Goal: Information Seeking & Learning: Learn about a topic

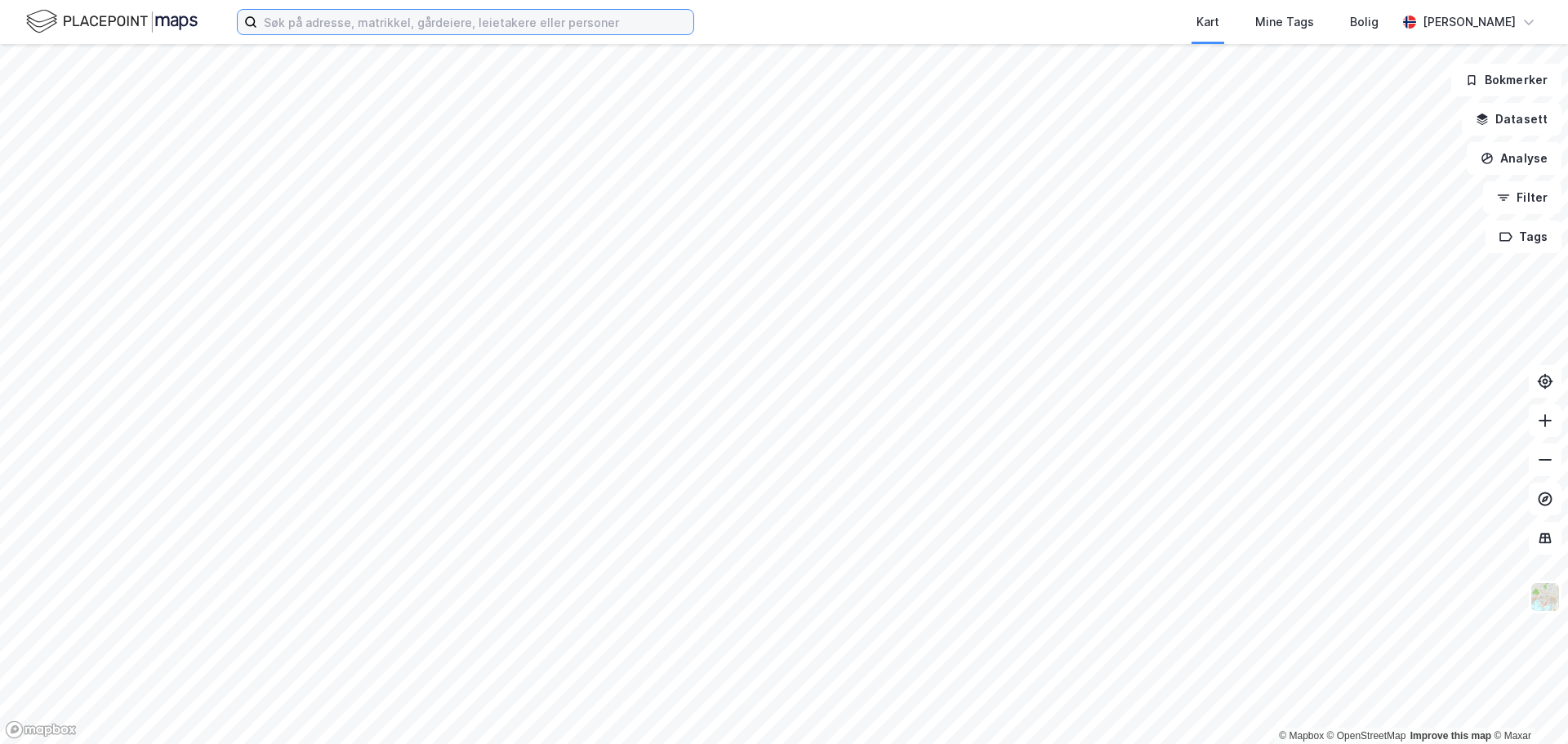
click at [301, 21] on input at bounding box center [475, 22] width 437 height 25
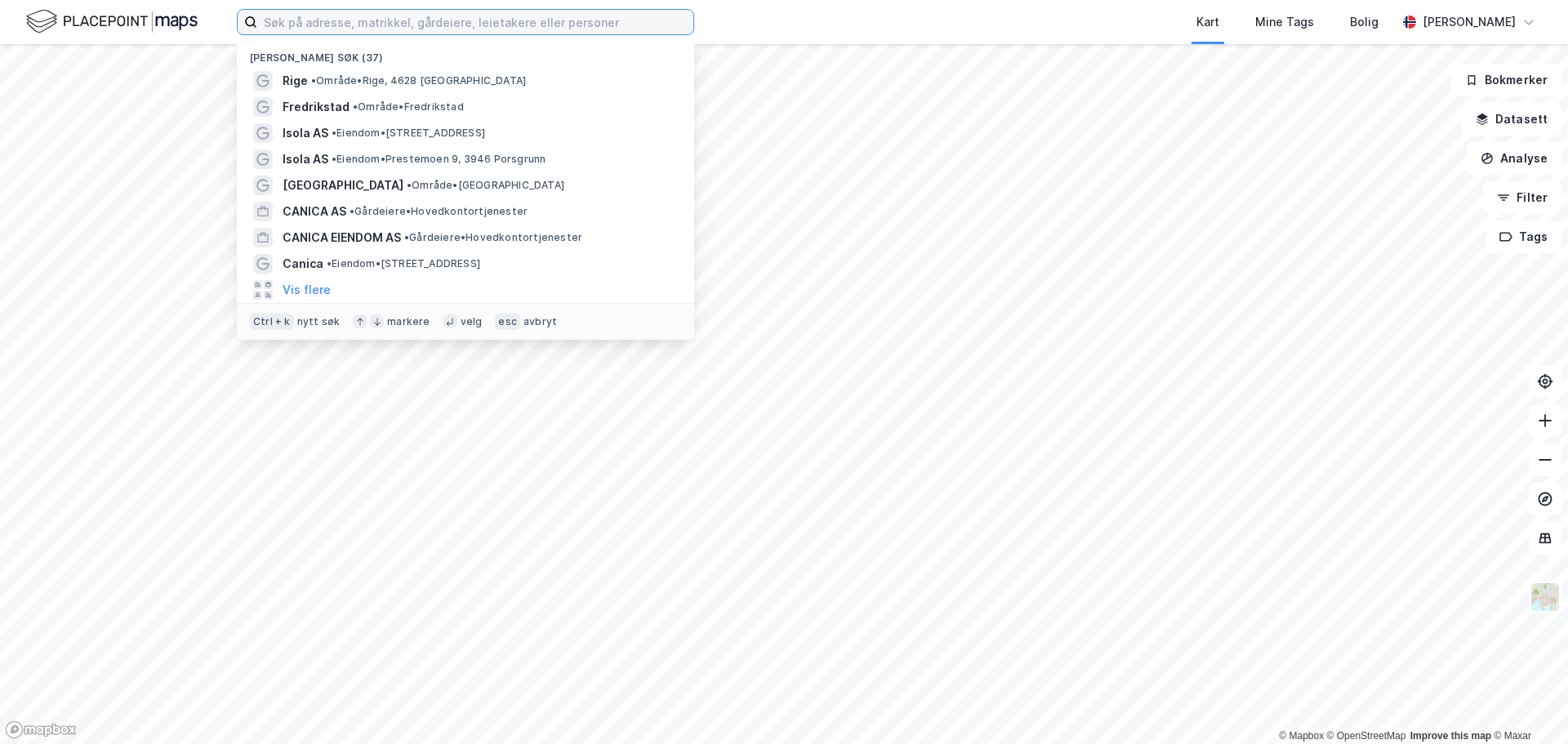
paste input "[STREET_ADDRESS]"
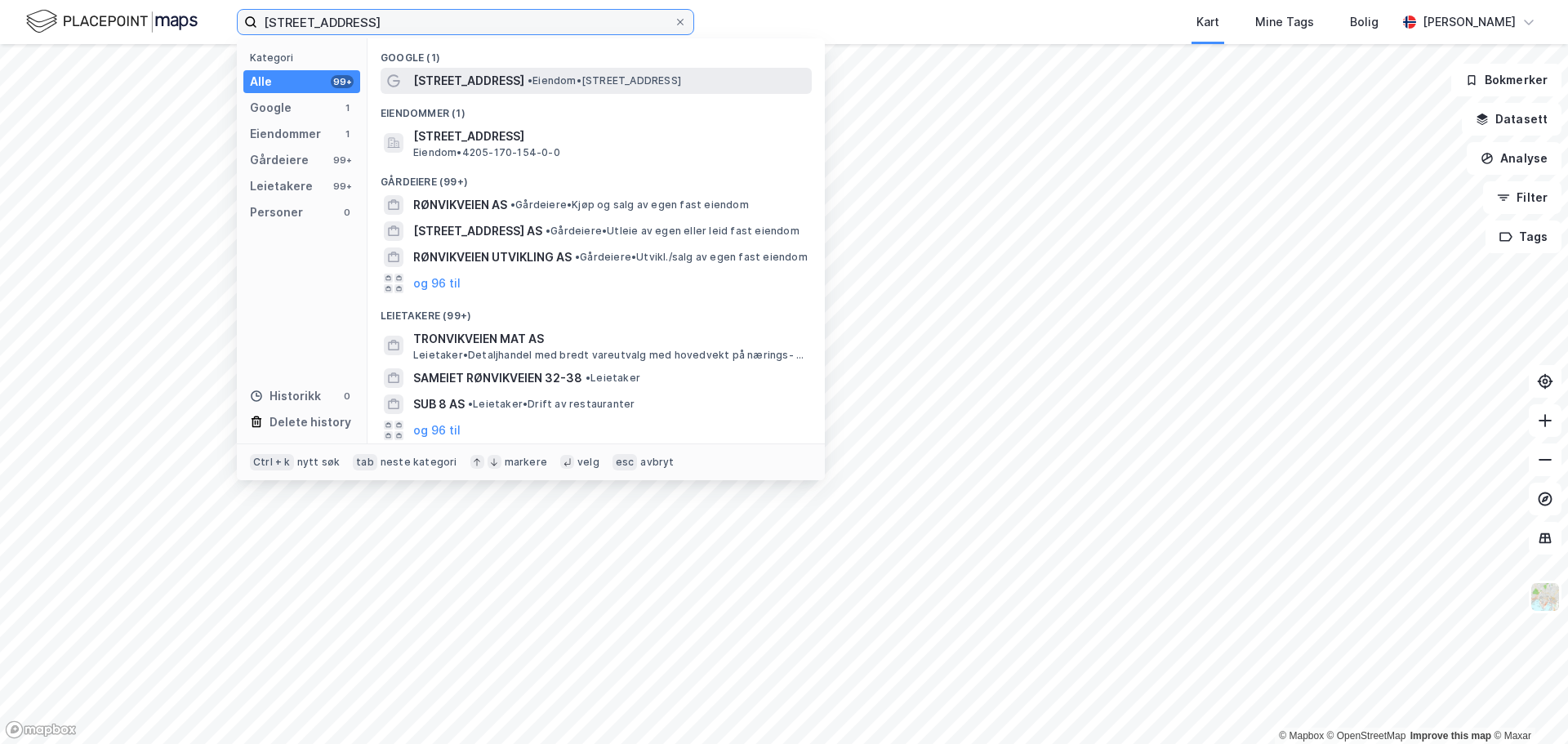
type input "[STREET_ADDRESS]"
click at [520, 88] on div "[STREET_ADDRESS] • Eiendom • [STREET_ADDRESS]" at bounding box center [610, 81] width 395 height 20
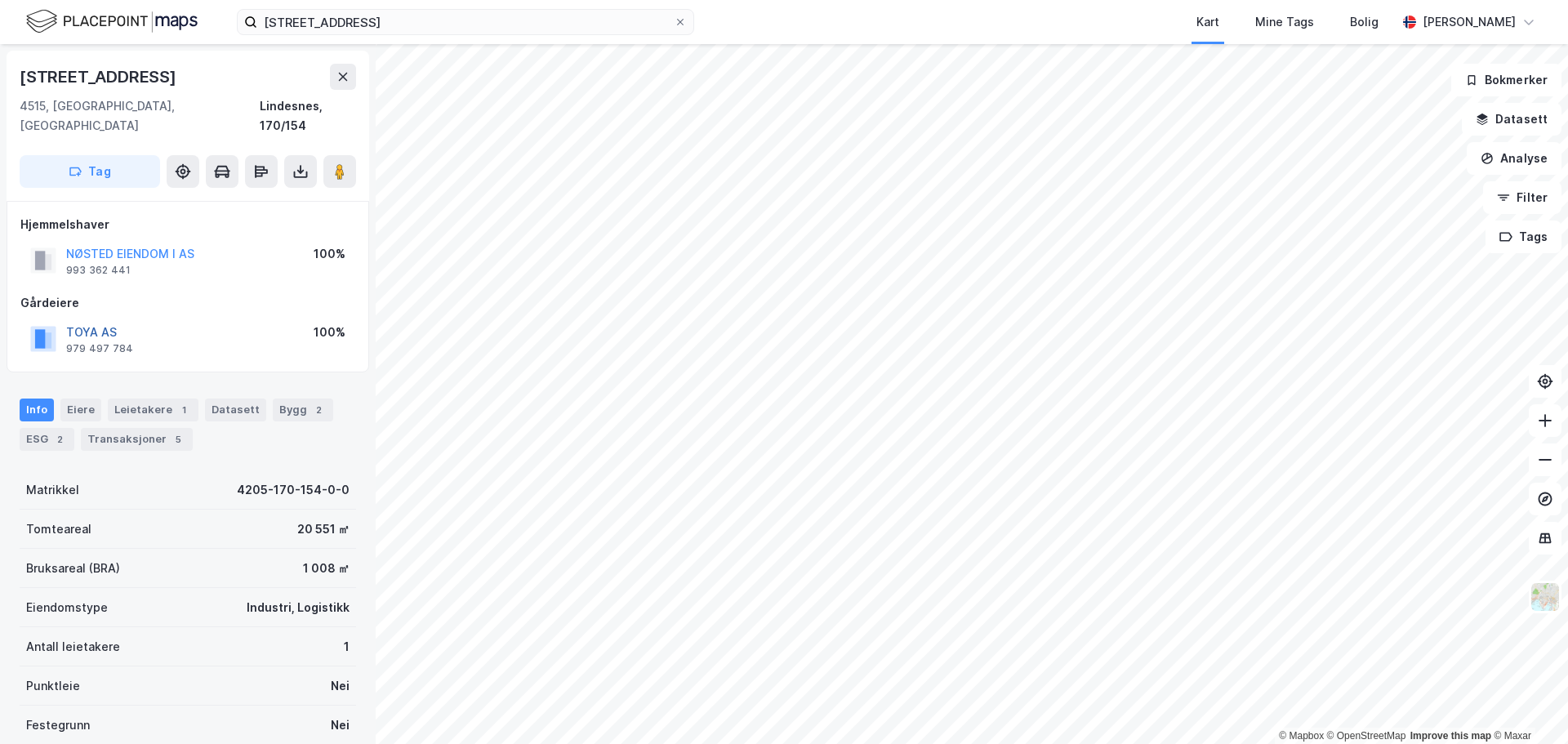
click at [0, 0] on button "TOYA AS" at bounding box center [0, 0] width 0 height 0
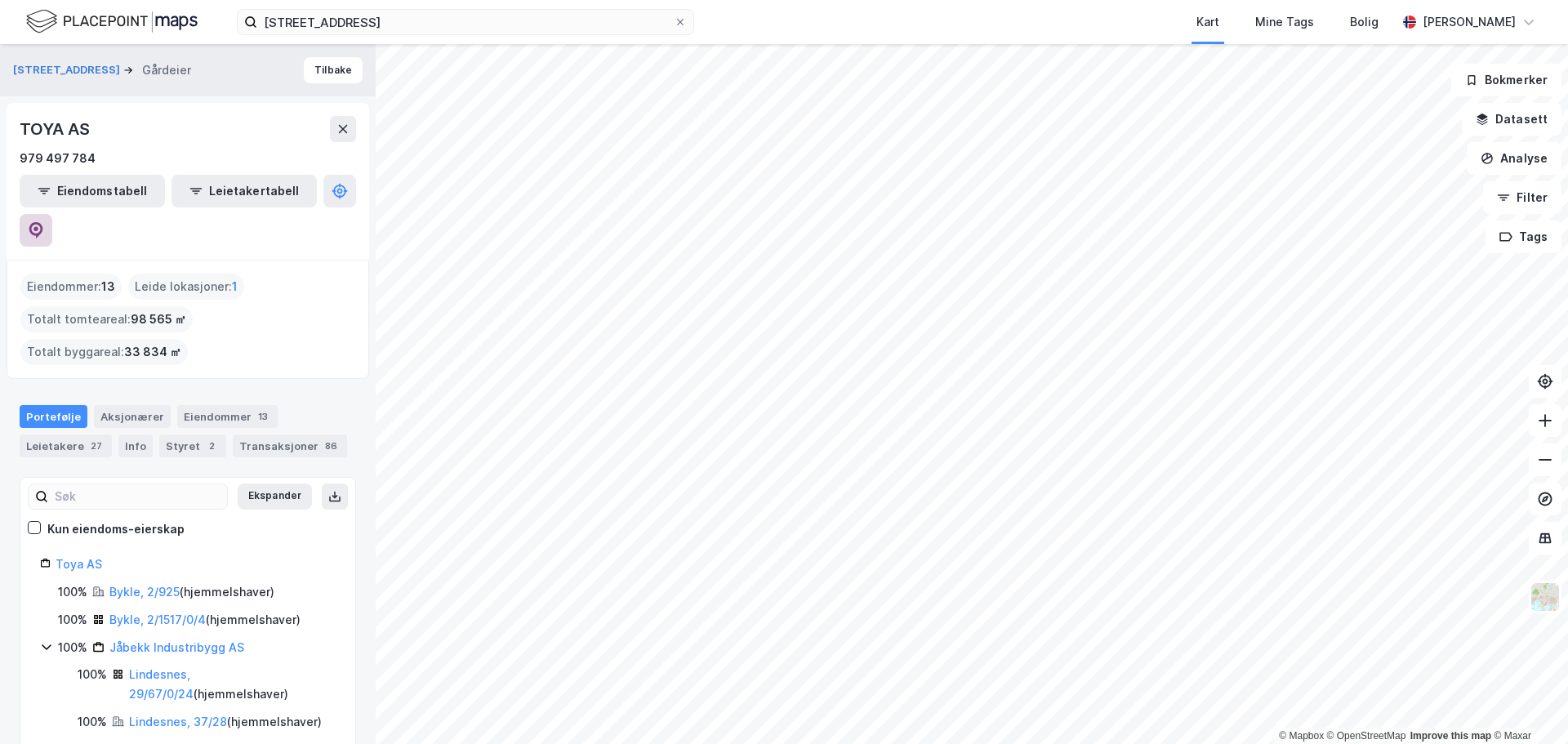
click at [44, 222] on icon at bounding box center [35, 230] width 17 height 17
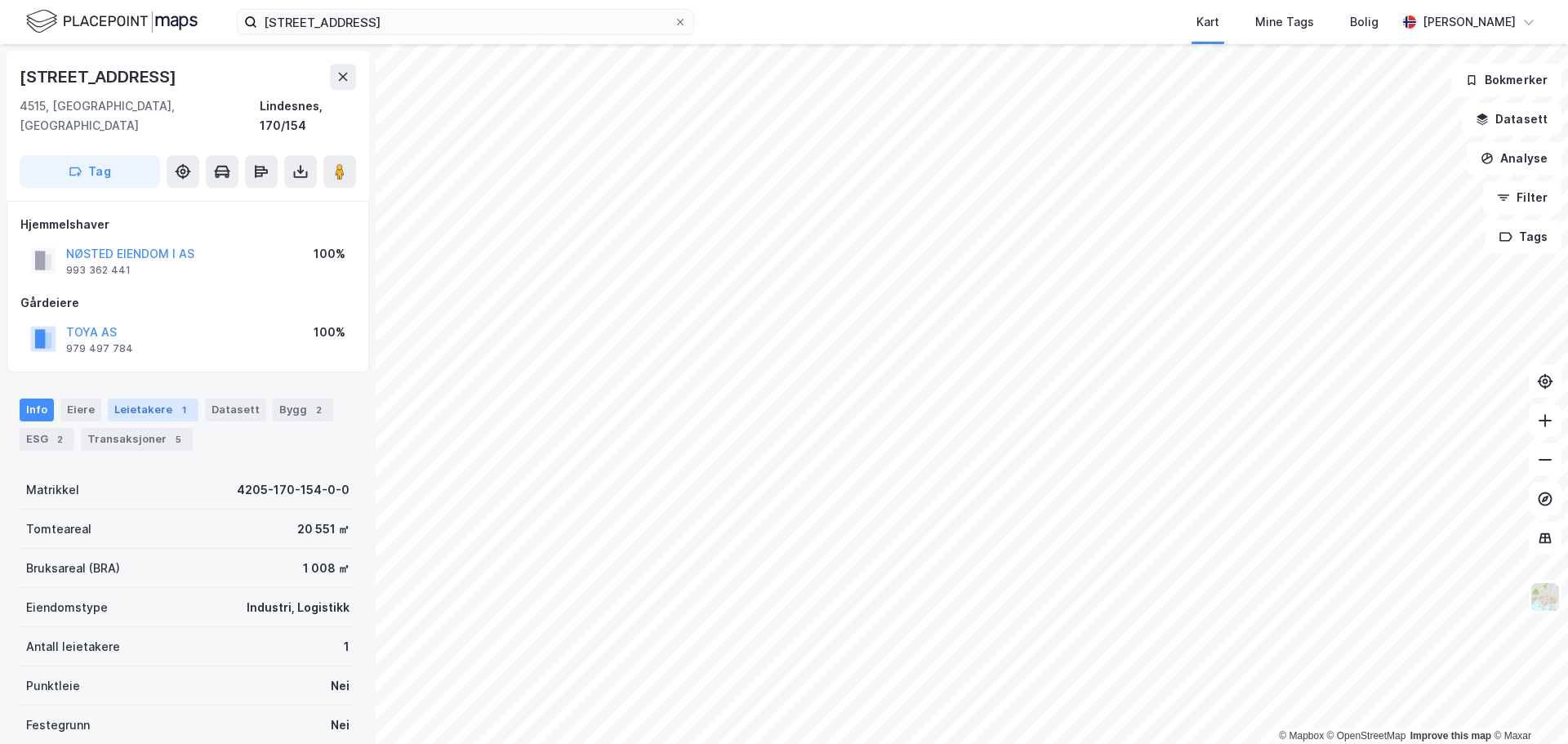
click at [121, 398] on div "Leietakere 1" at bounding box center [153, 409] width 91 height 23
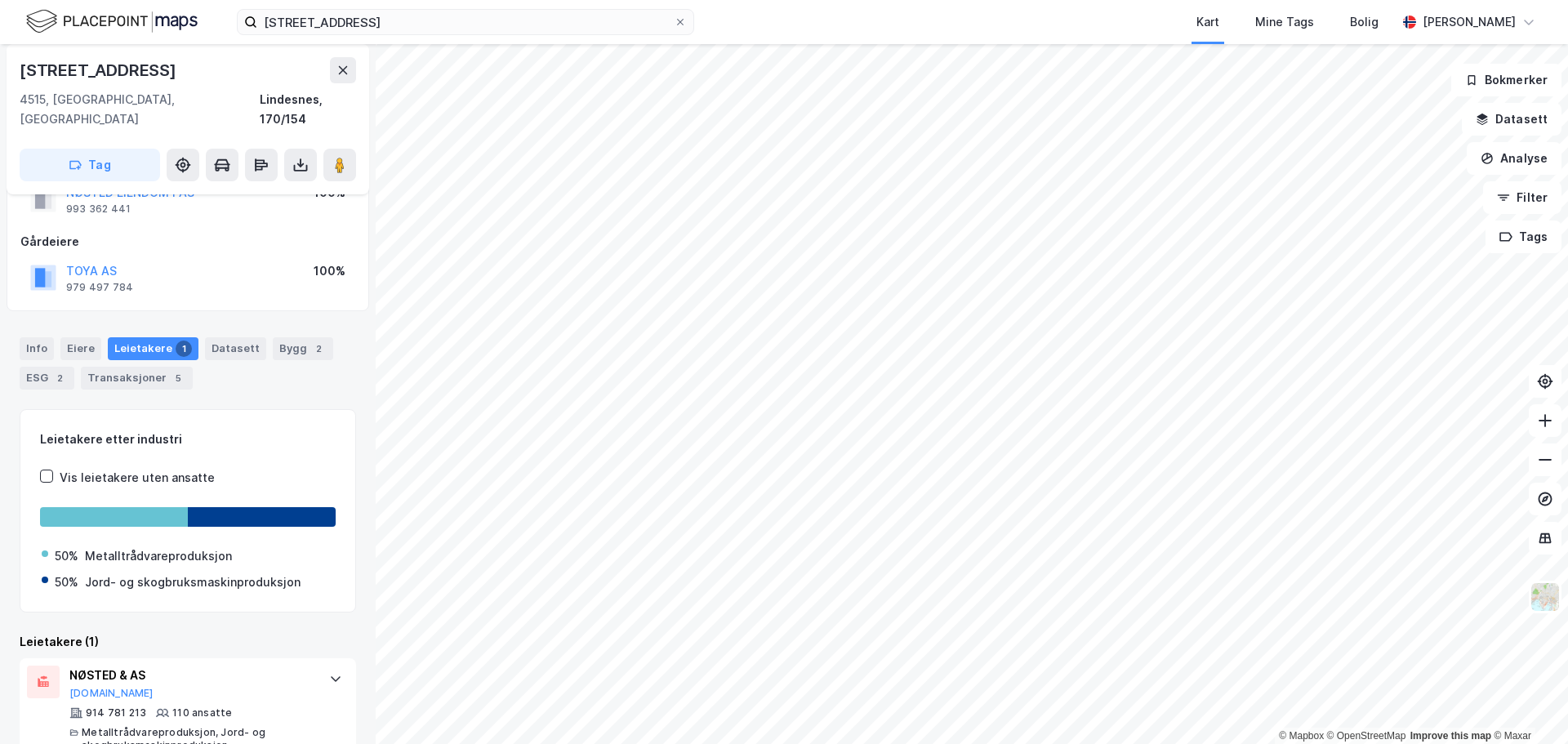
scroll to position [77, 0]
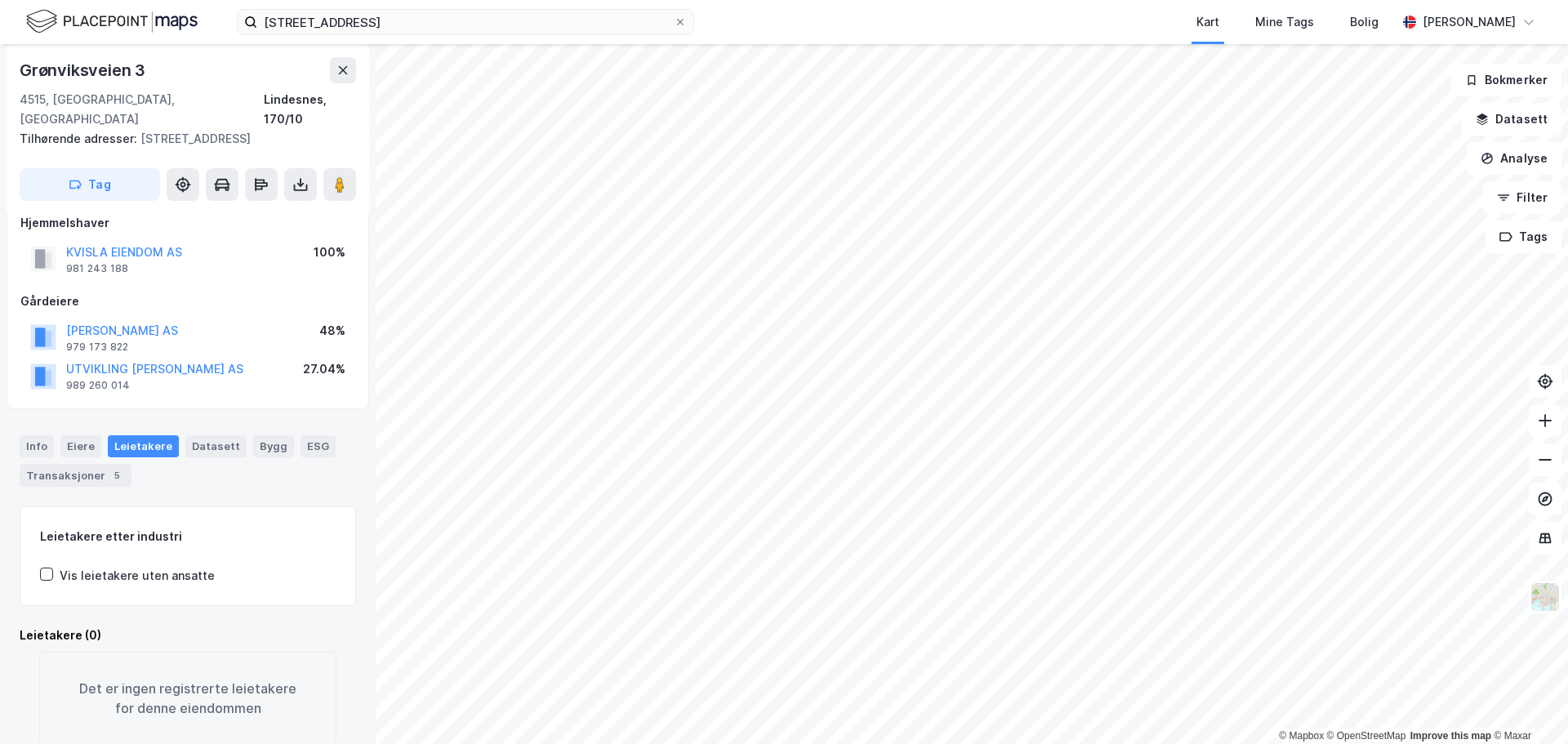
scroll to position [22, 0]
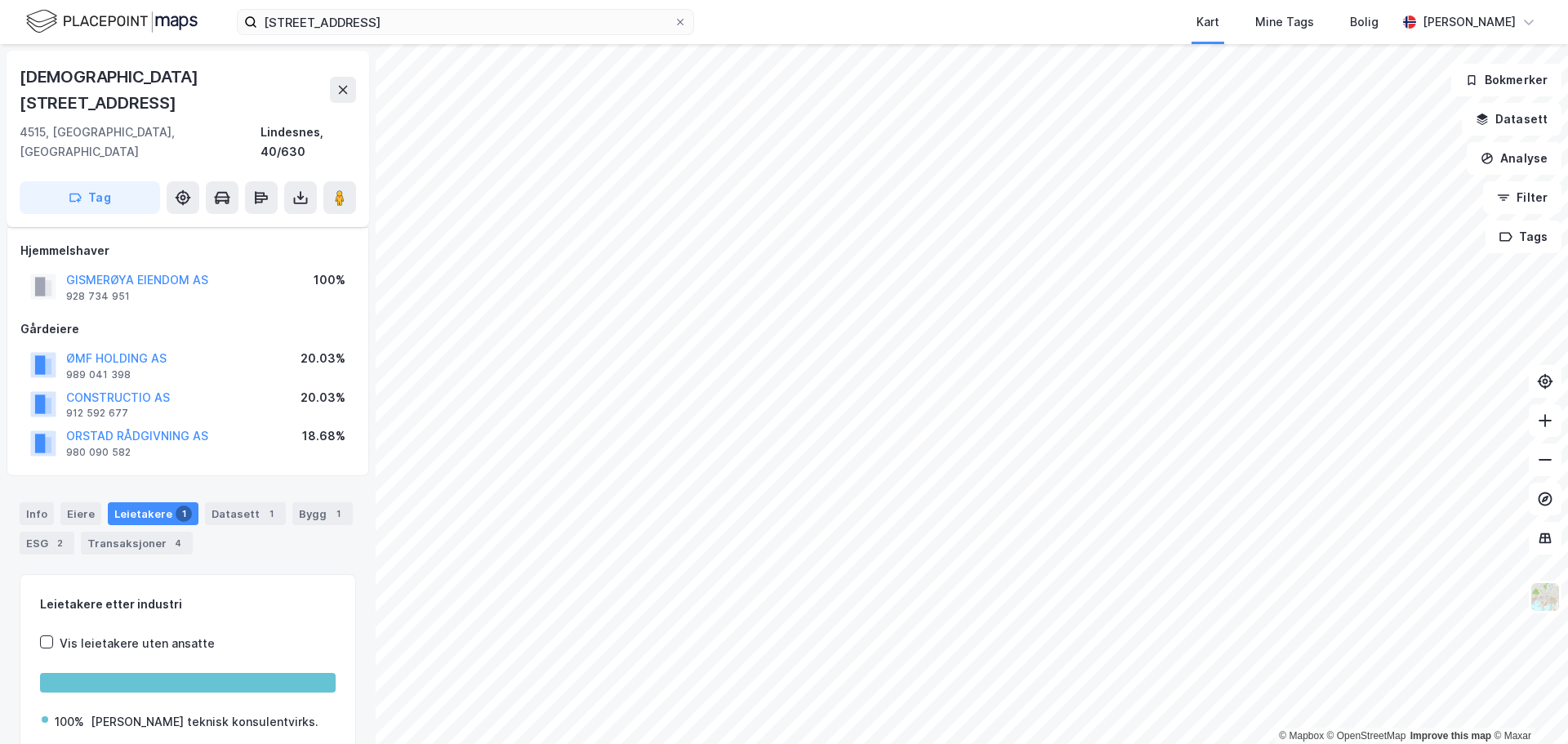
scroll to position [22, 0]
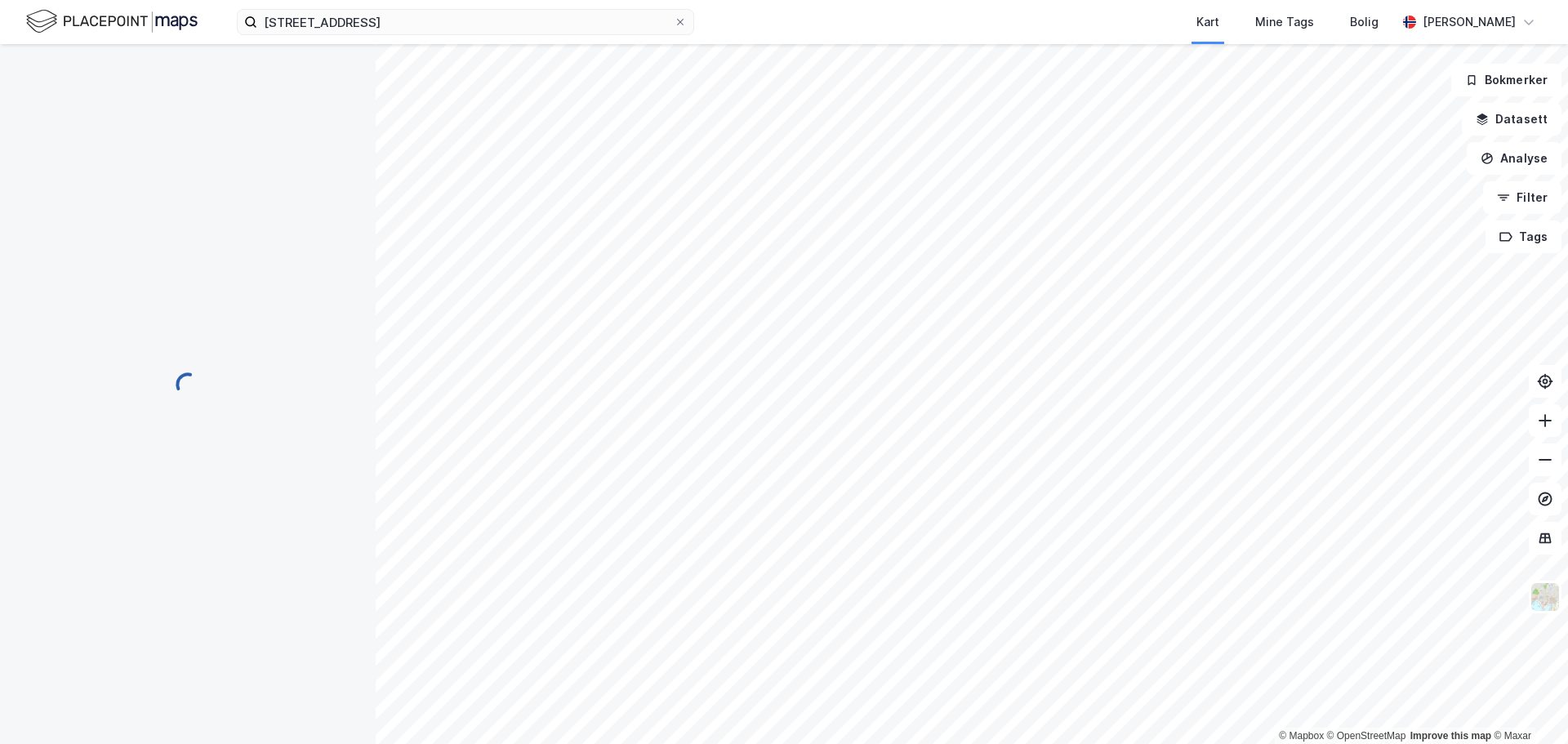
scroll to position [22, 0]
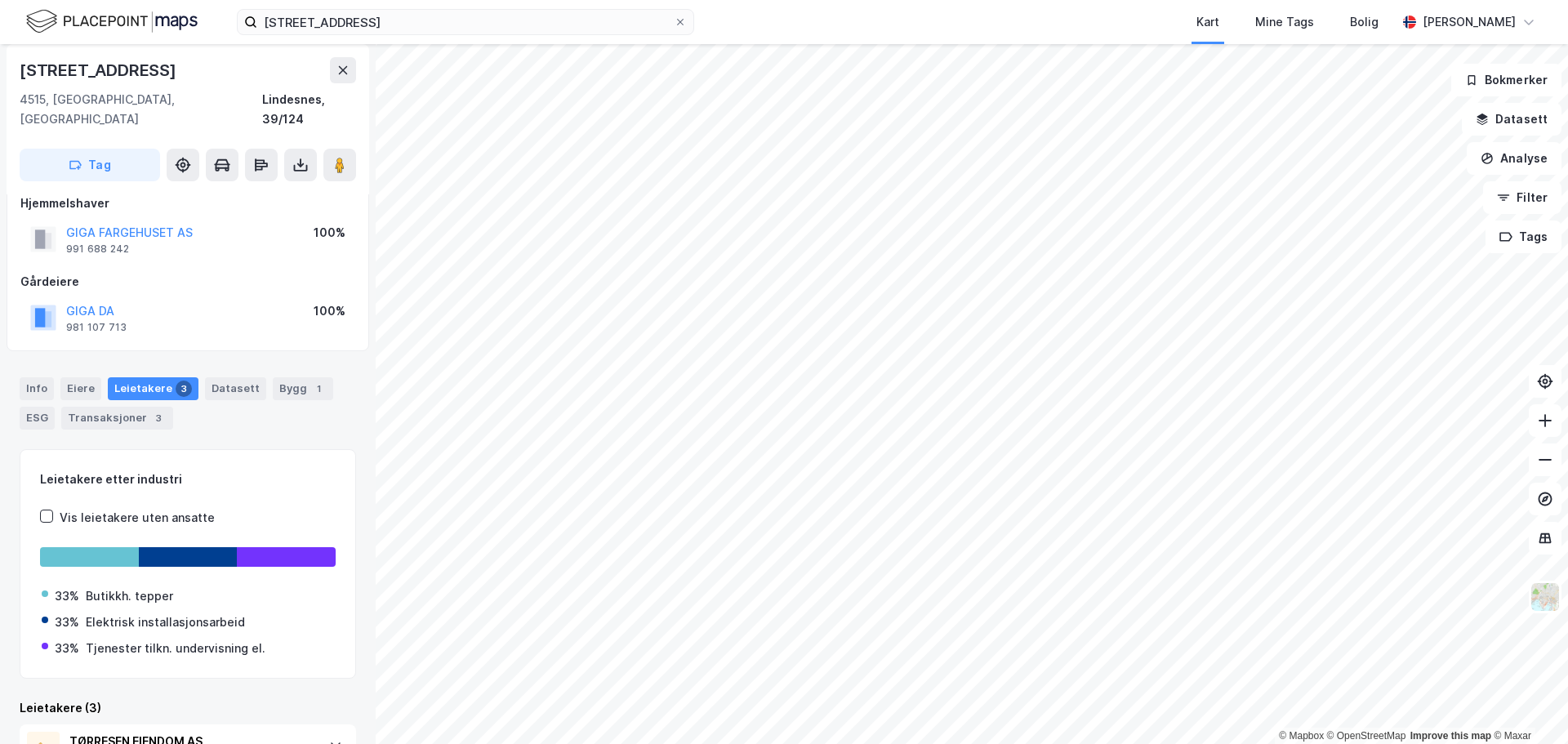
scroll to position [2, 0]
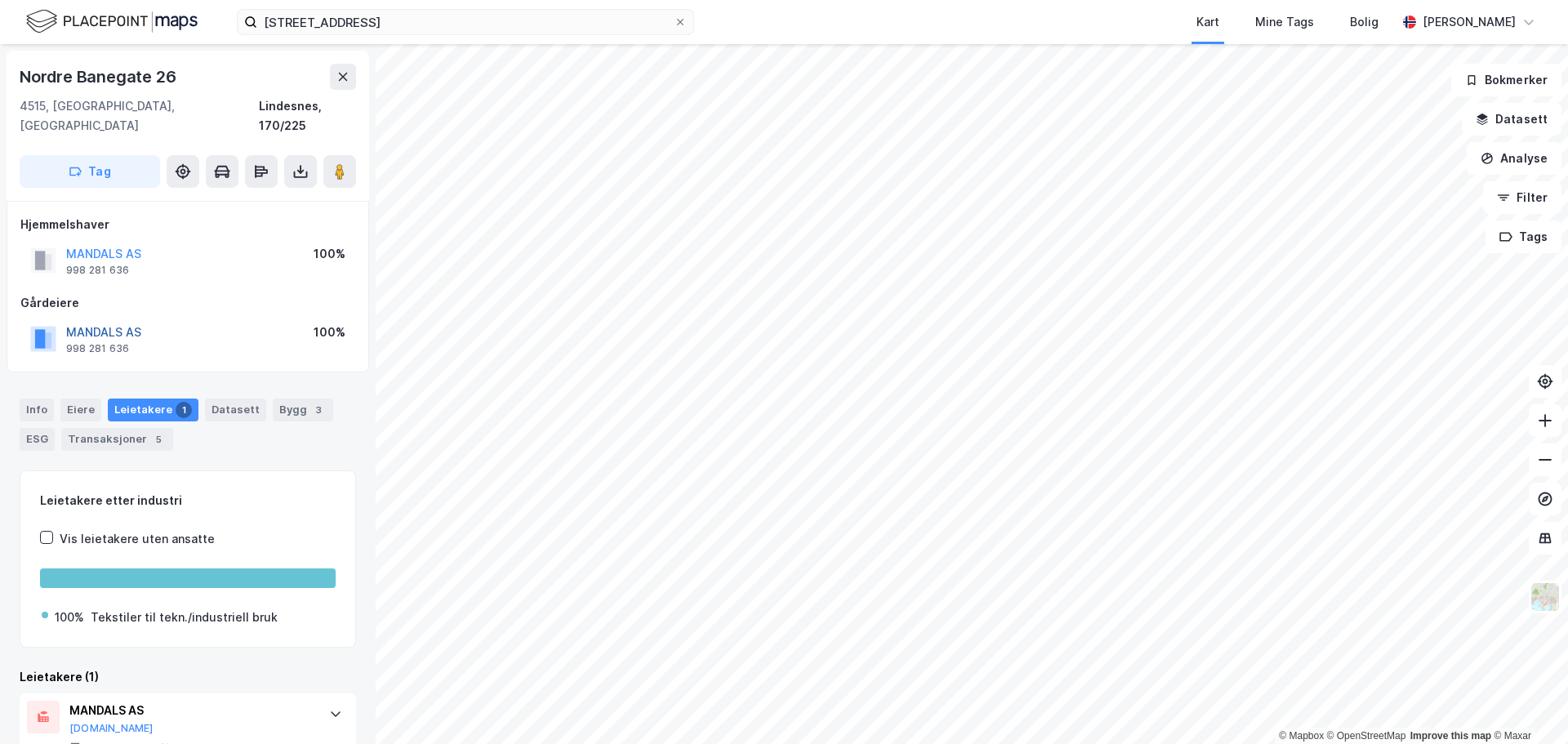
click at [0, 0] on button "MANDALS AS" at bounding box center [0, 0] width 0 height 0
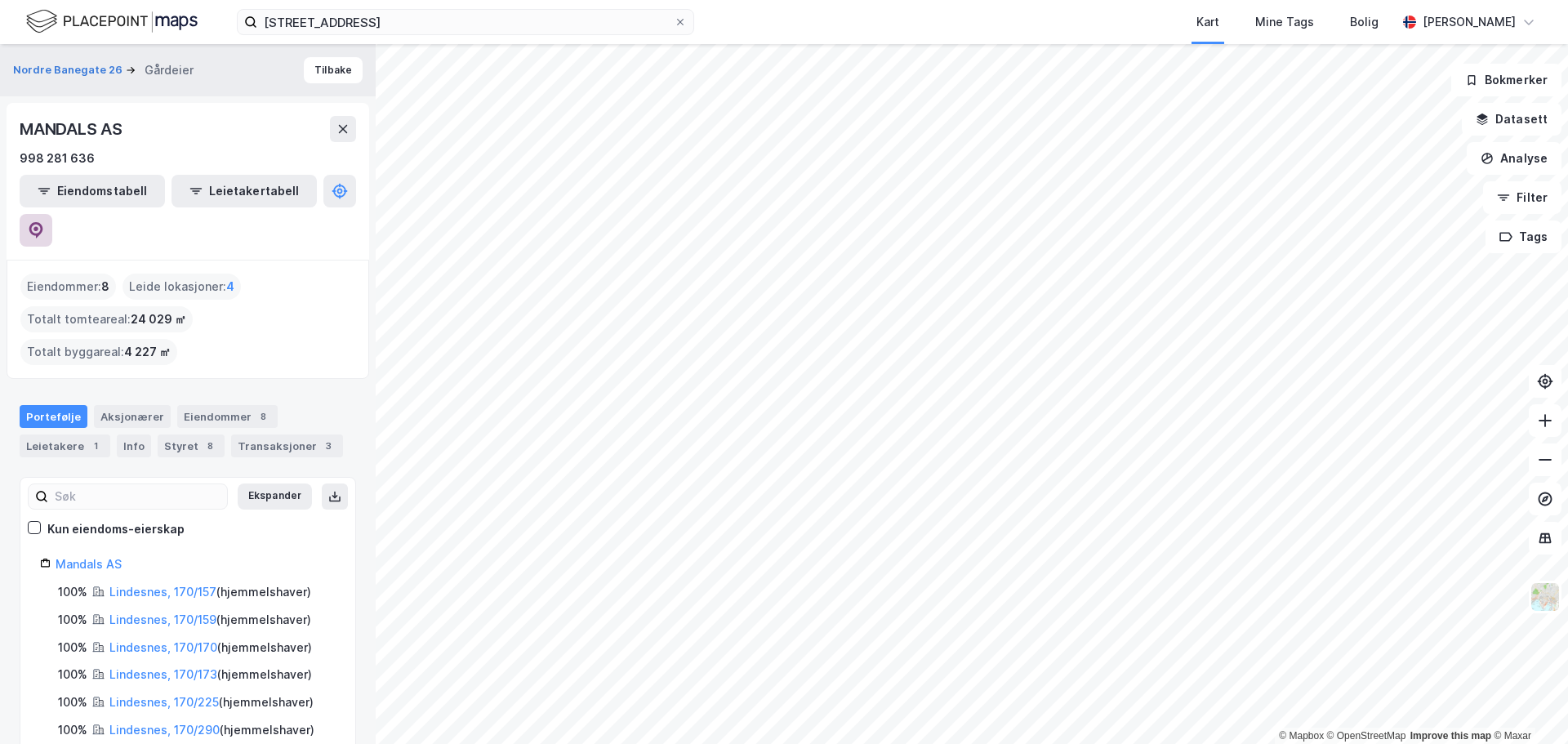
click at [44, 222] on icon at bounding box center [35, 230] width 17 height 17
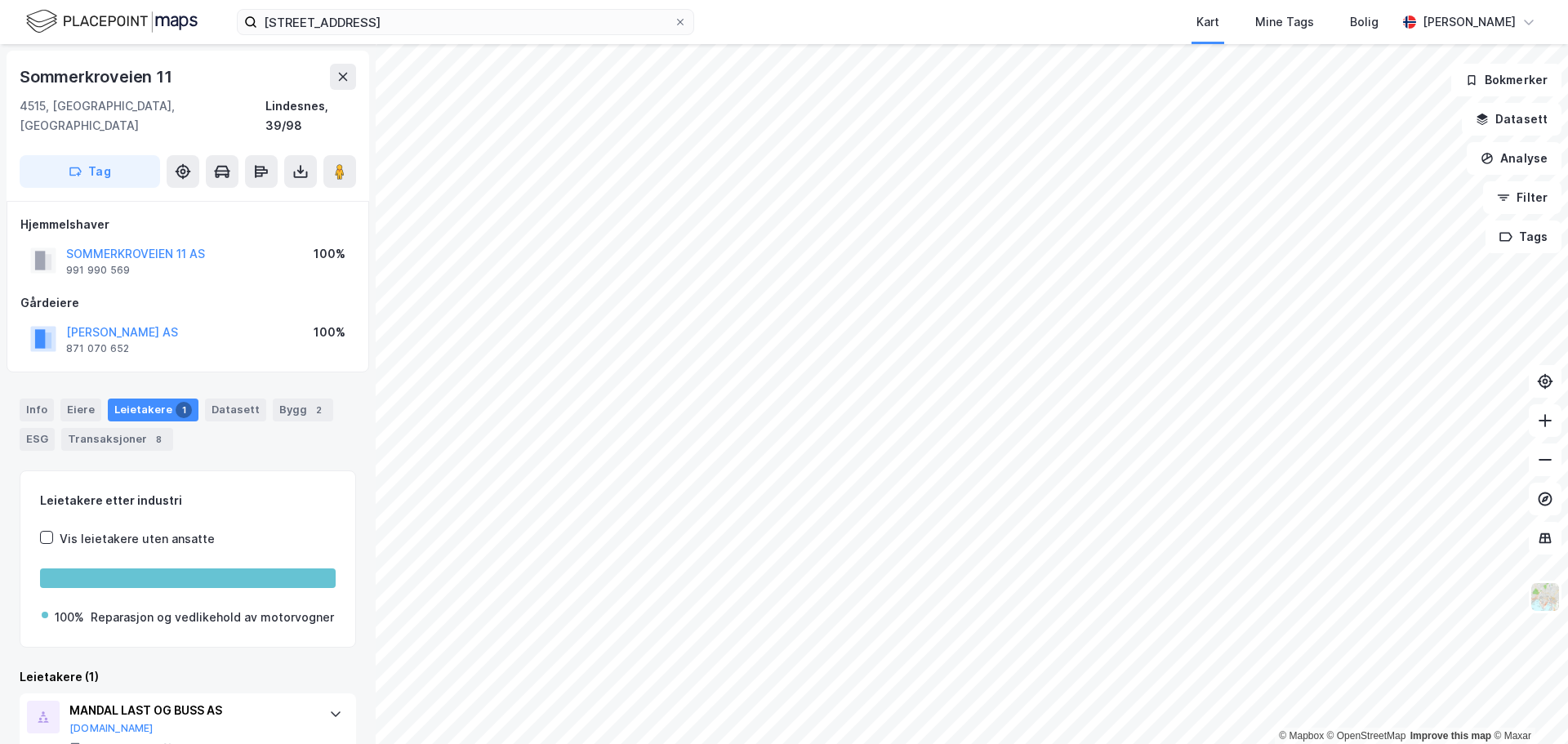
click at [151, 322] on div "[PERSON_NAME] AS" at bounding box center [122, 332] width 112 height 20
click at [0, 0] on button "[PERSON_NAME] AS" at bounding box center [0, 0] width 0 height 0
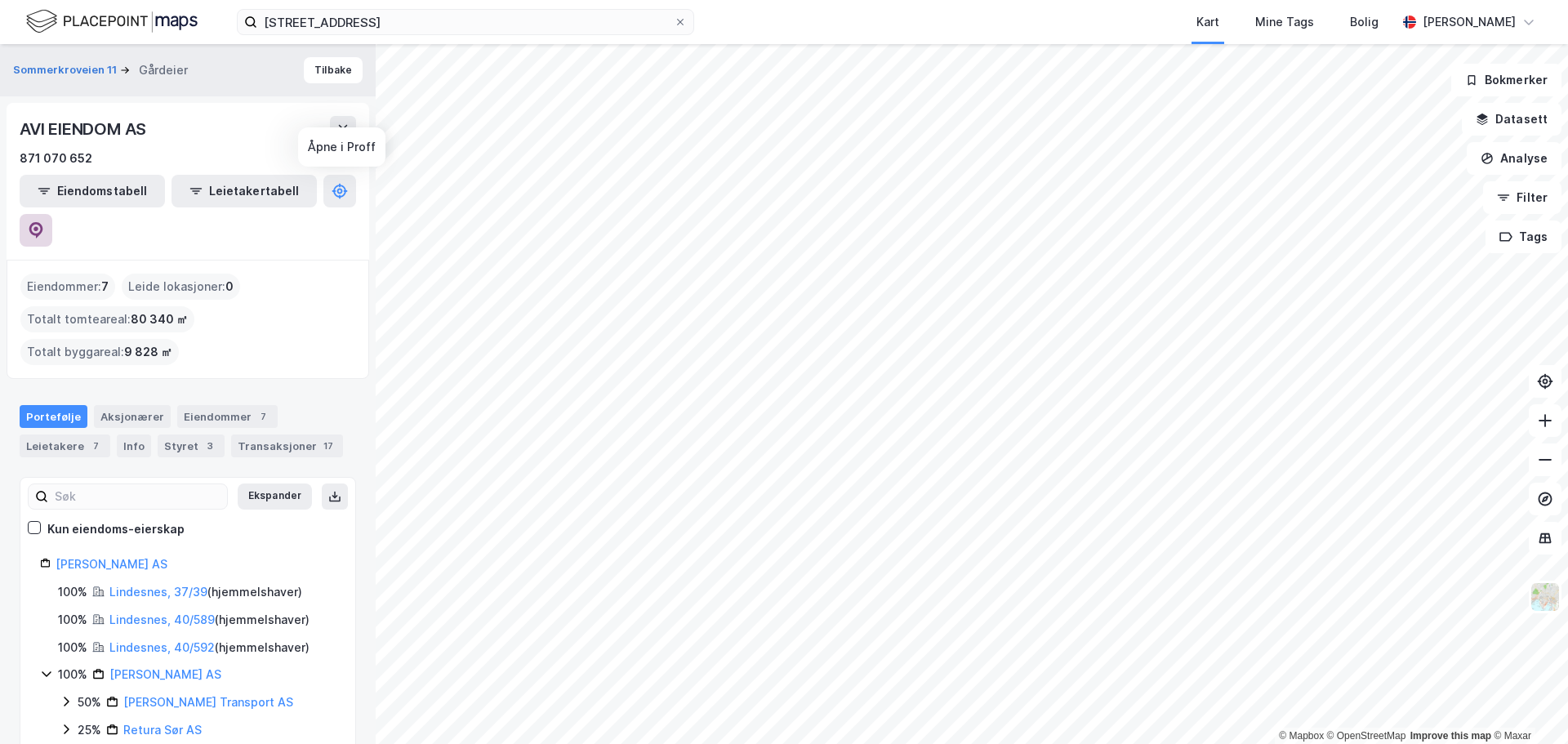
click at [52, 214] on button at bounding box center [35, 230] width 33 height 33
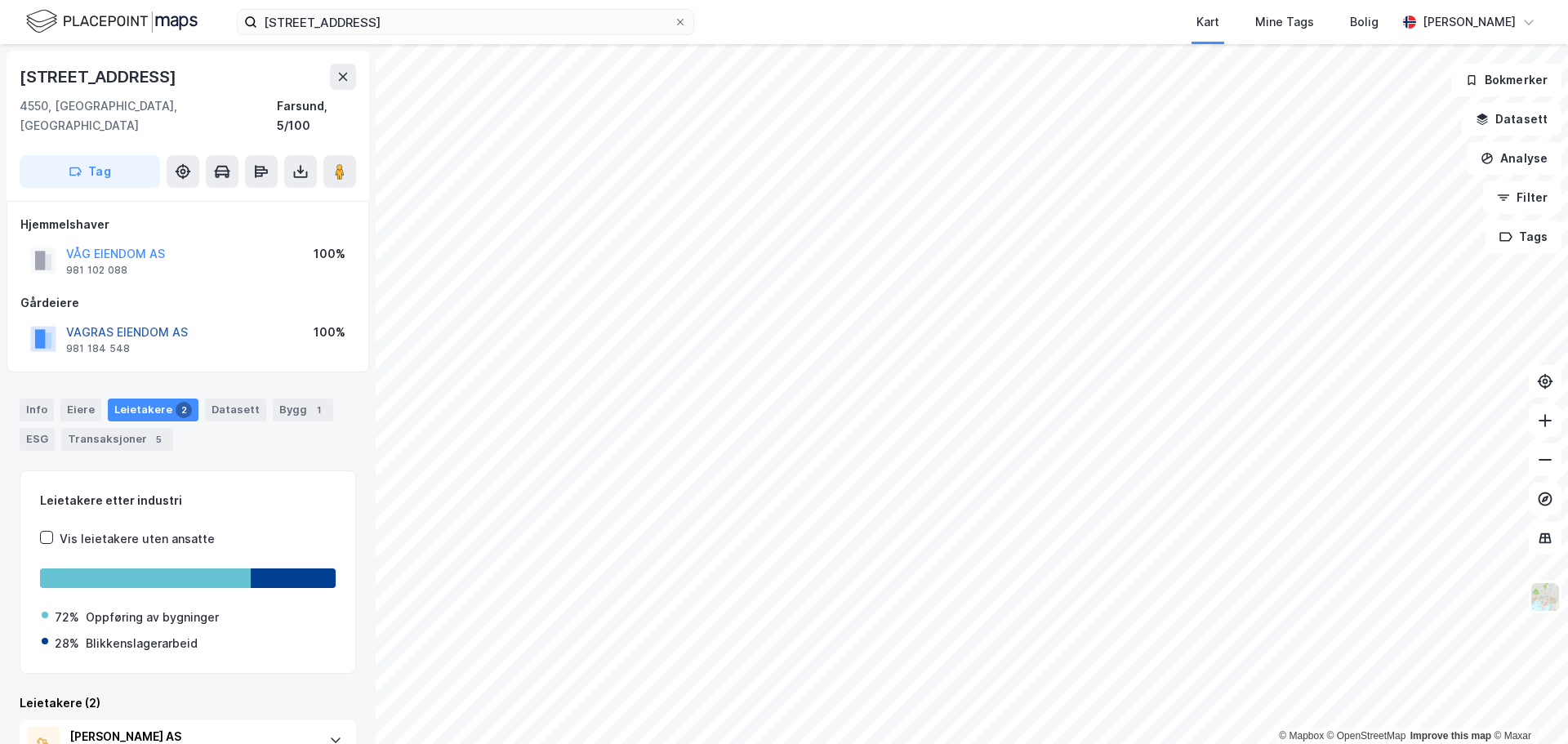
click at [0, 0] on button "VAGRAS EIENDOM AS" at bounding box center [0, 0] width 0 height 0
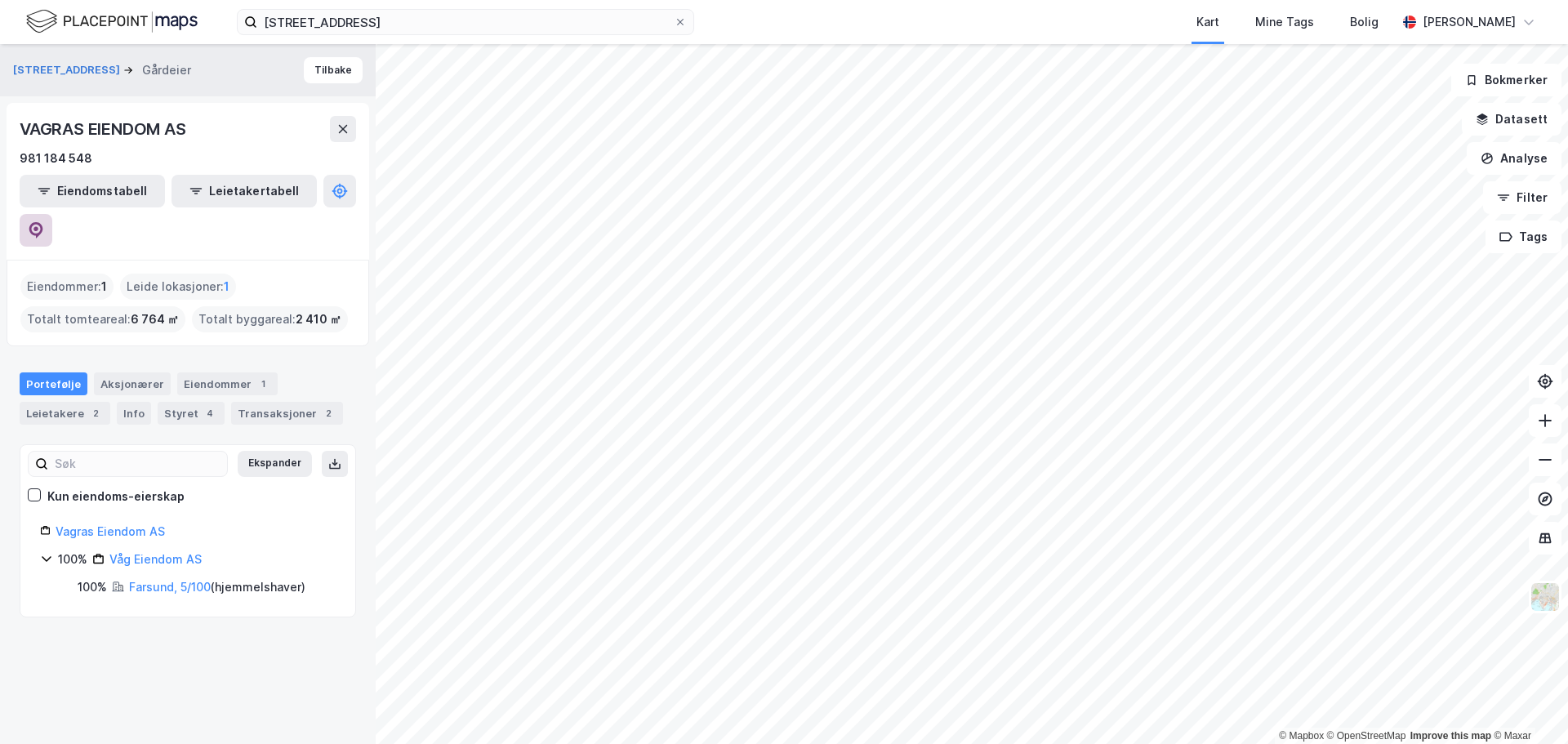
click at [44, 222] on icon at bounding box center [35, 230] width 17 height 17
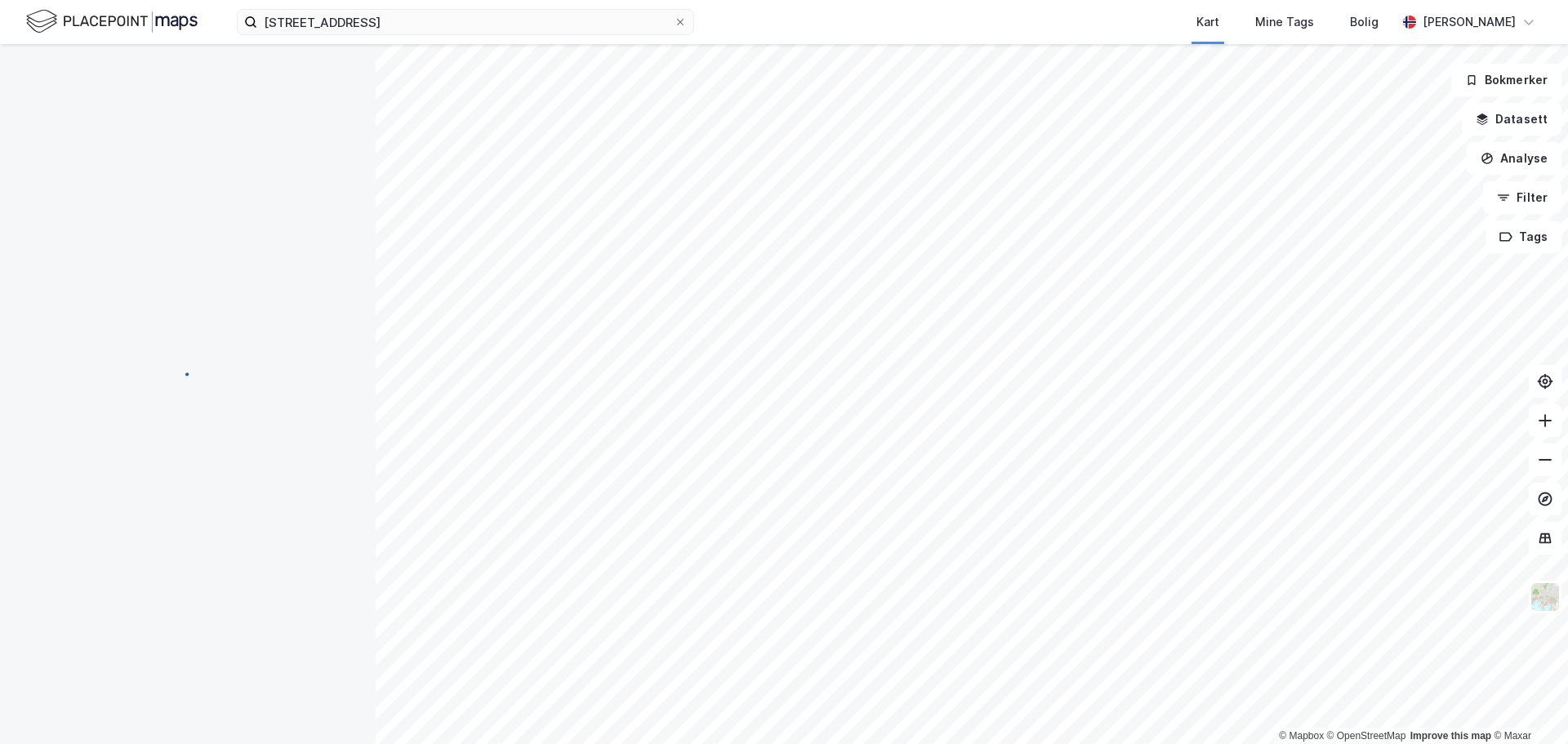
scroll to position [2, 0]
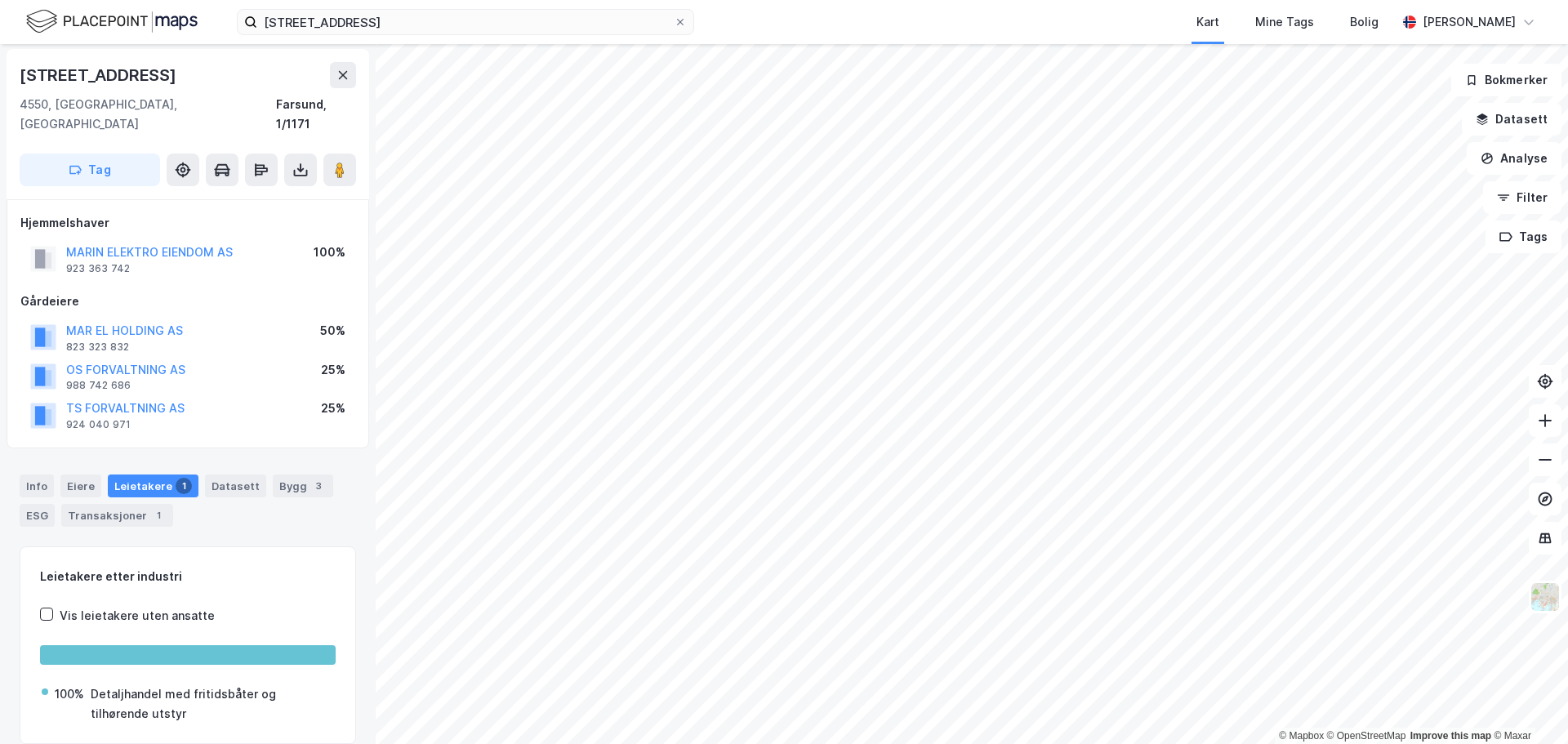
scroll to position [2, 0]
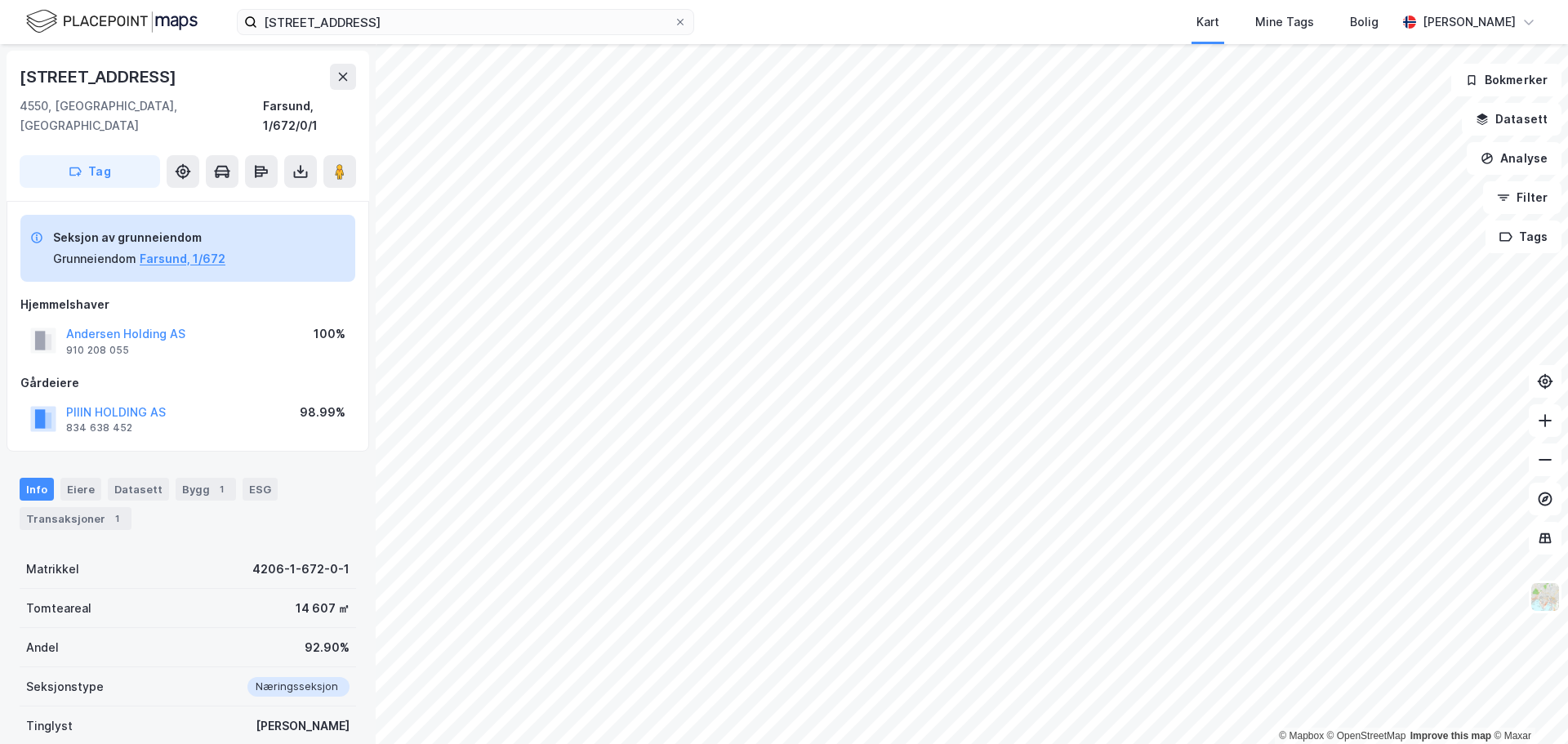
click at [1018, 486] on div "© Mapbox © OpenStreetMap Improve this map © Maxar" at bounding box center [784, 394] width 1568 height 700
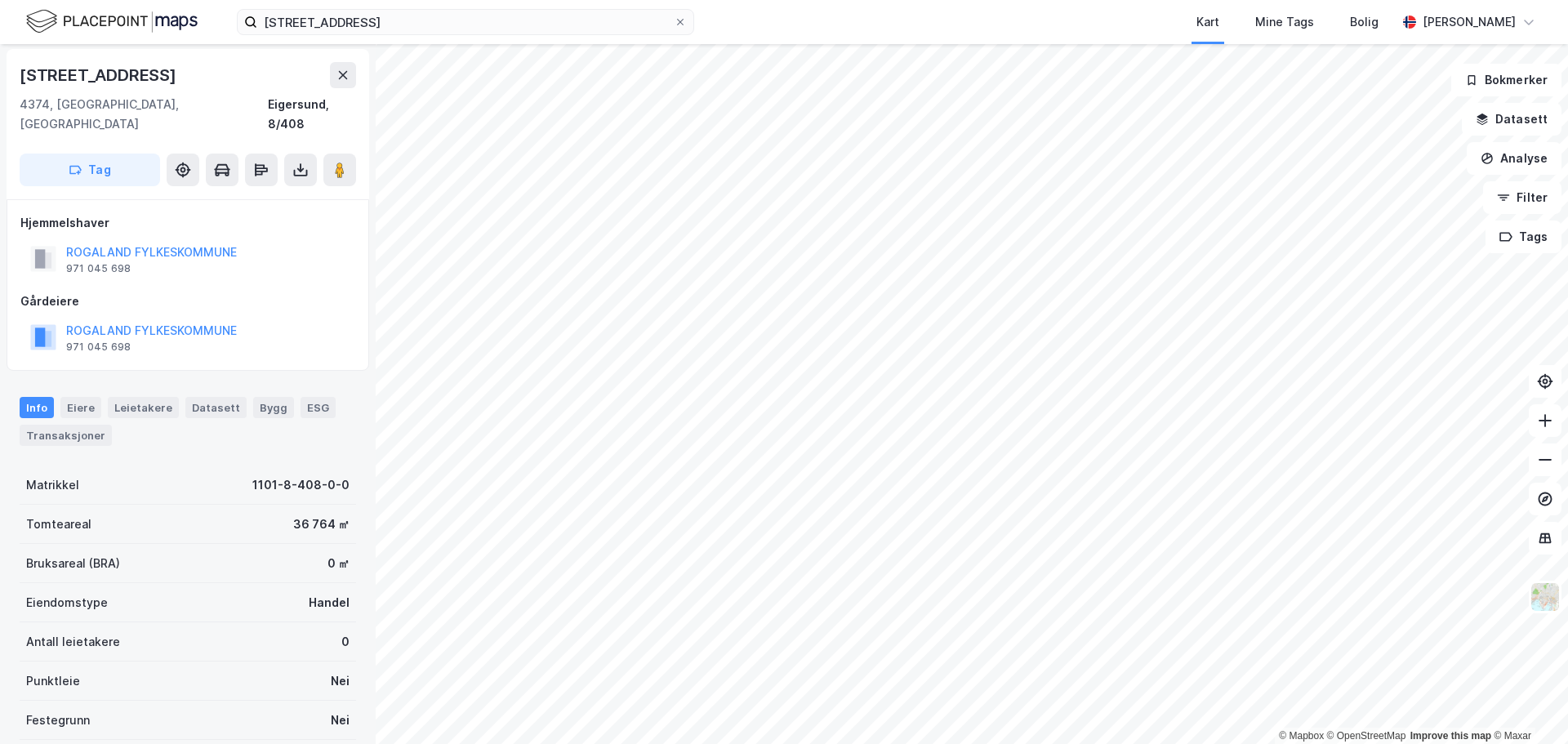
scroll to position [2, 0]
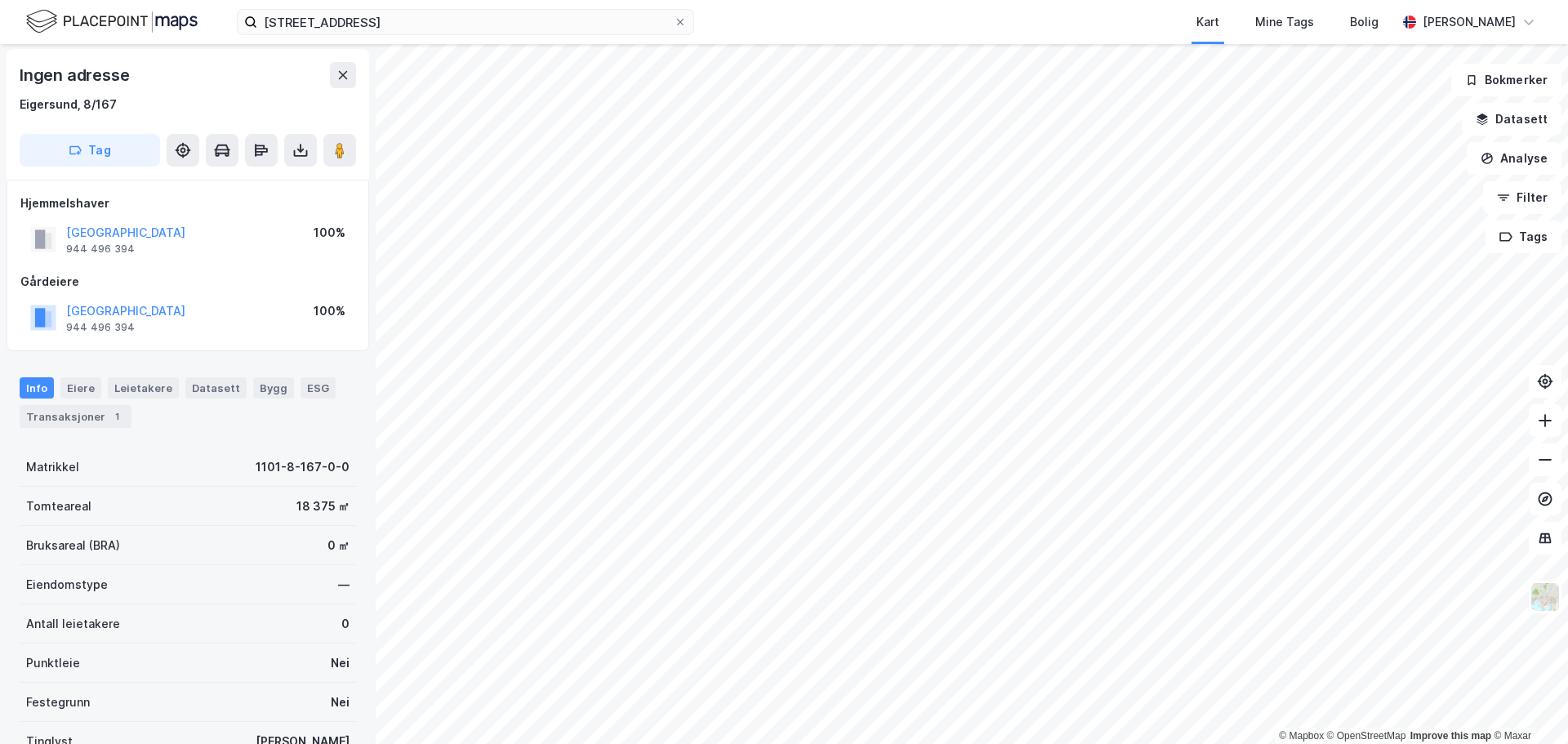
scroll to position [2, 0]
click at [881, 486] on html "Grønviksveien 8 Kart Mine Tags Bolig [PERSON_NAME] © Mapbox © OpenStreetMap Imp…" at bounding box center [784, 372] width 1568 height 744
